Goal: Navigation & Orientation: Find specific page/section

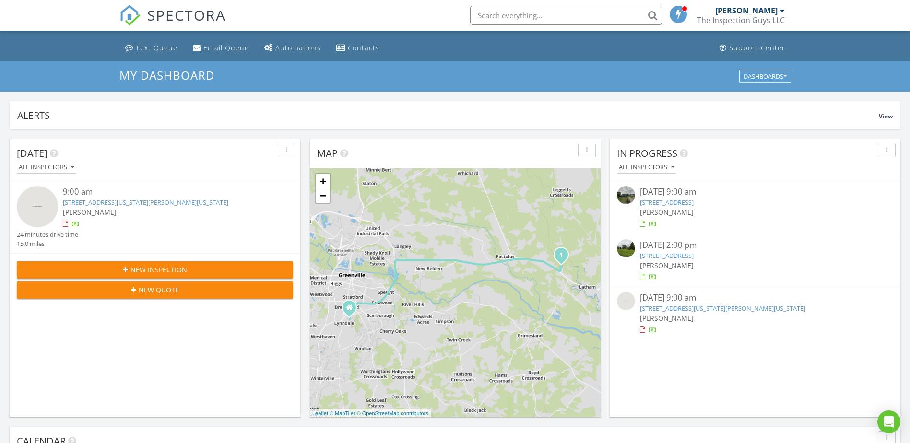
scroll to position [888, 925]
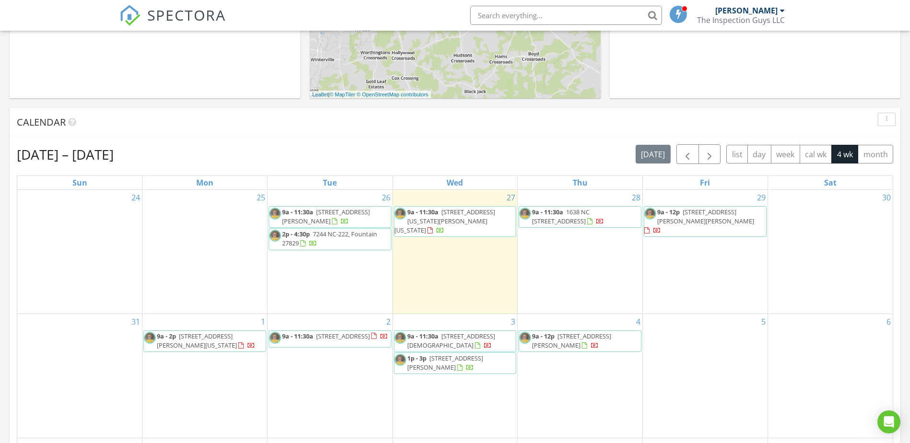
scroll to position [360, 0]
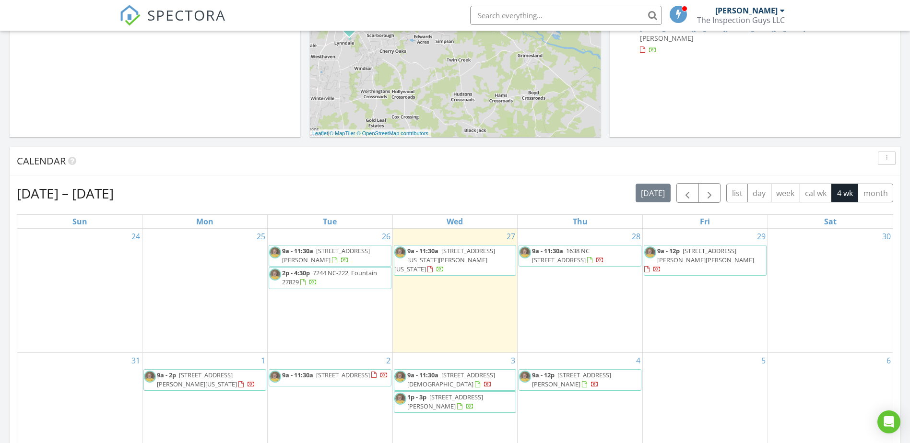
scroll to position [377, 0]
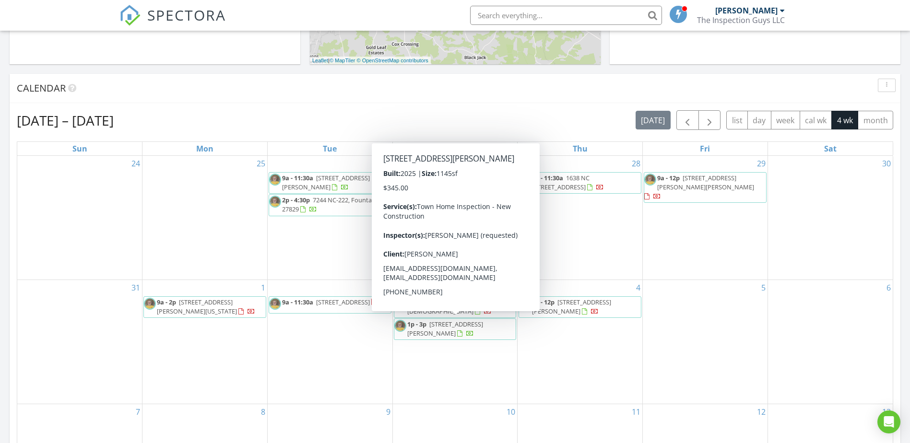
click at [606, 414] on div "11" at bounding box center [580, 435] width 125 height 63
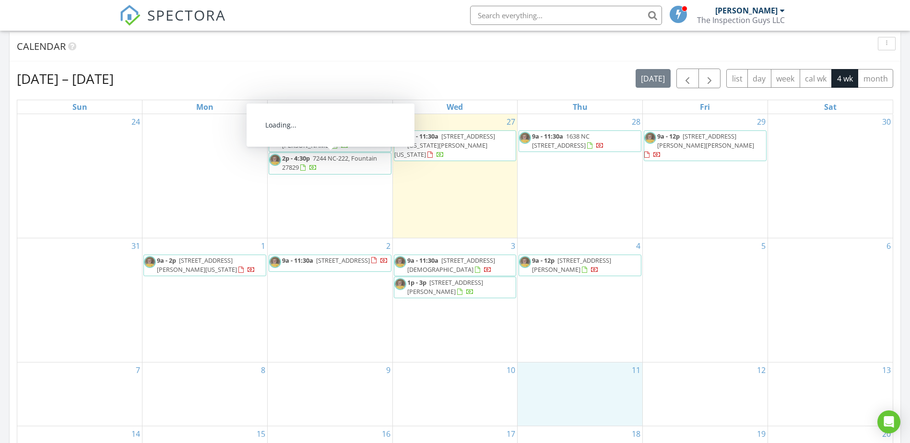
scroll to position [432, 0]
